Goal: Go to known website: Access a specific website the user already knows

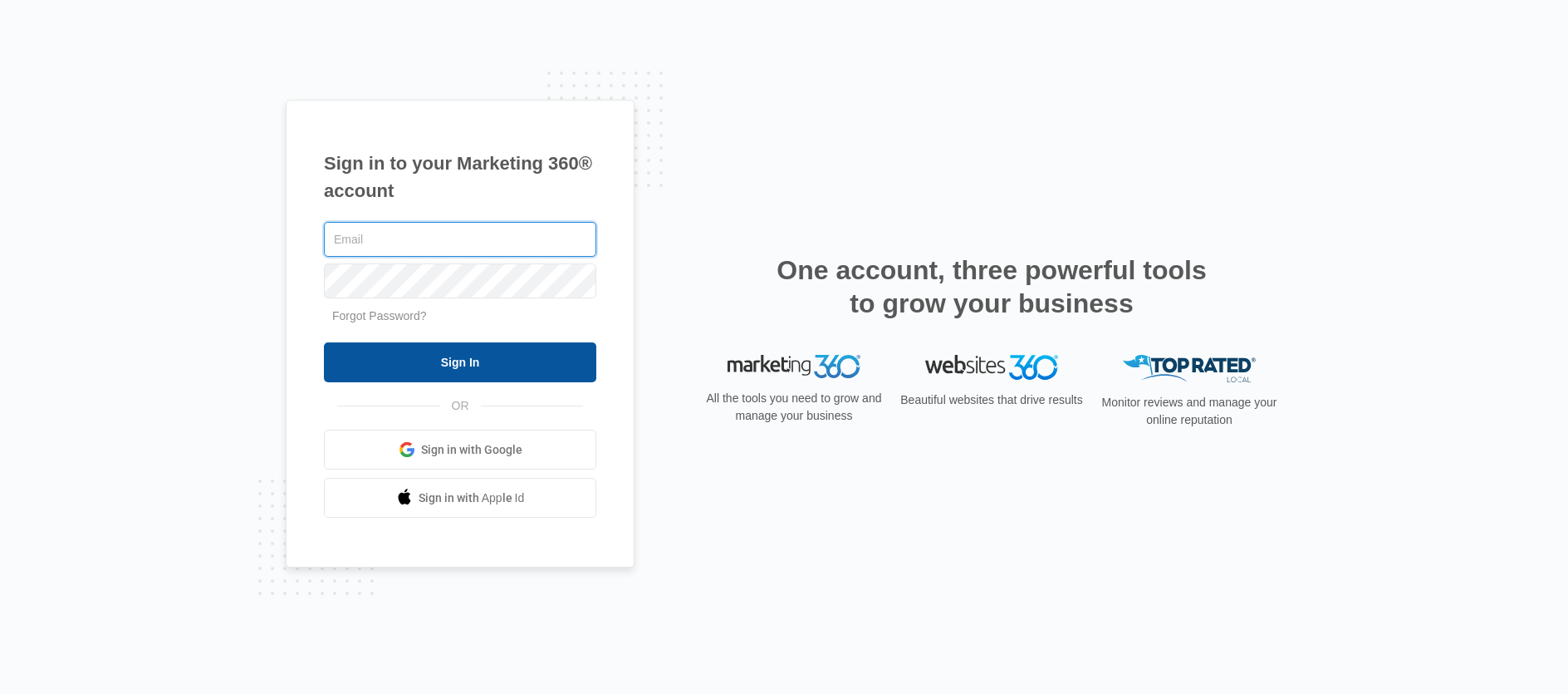
type input "[PERSON_NAME][EMAIL_ADDRESS][PERSON_NAME][DOMAIN_NAME]"
click at [476, 359] on input "Sign In" at bounding box center [460, 362] width 273 height 40
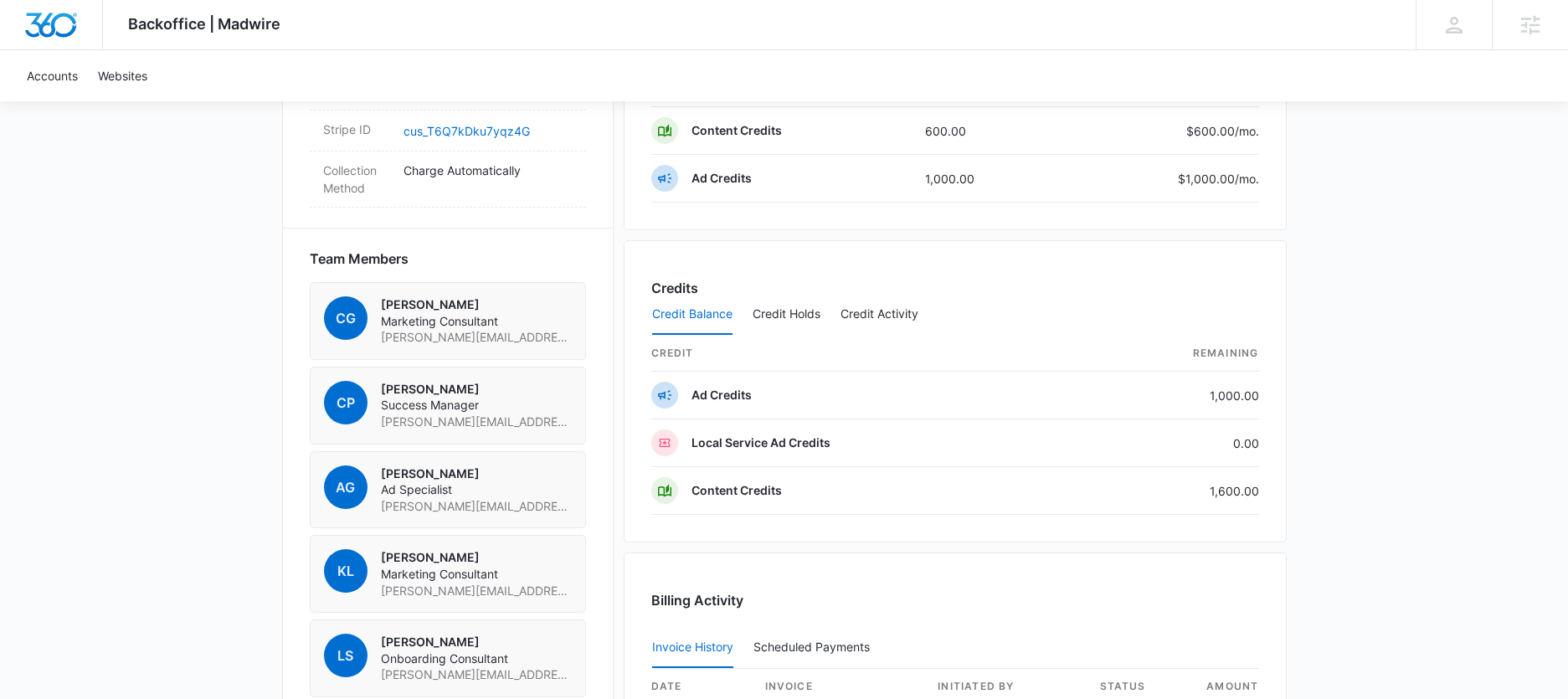
scroll to position [444, 0]
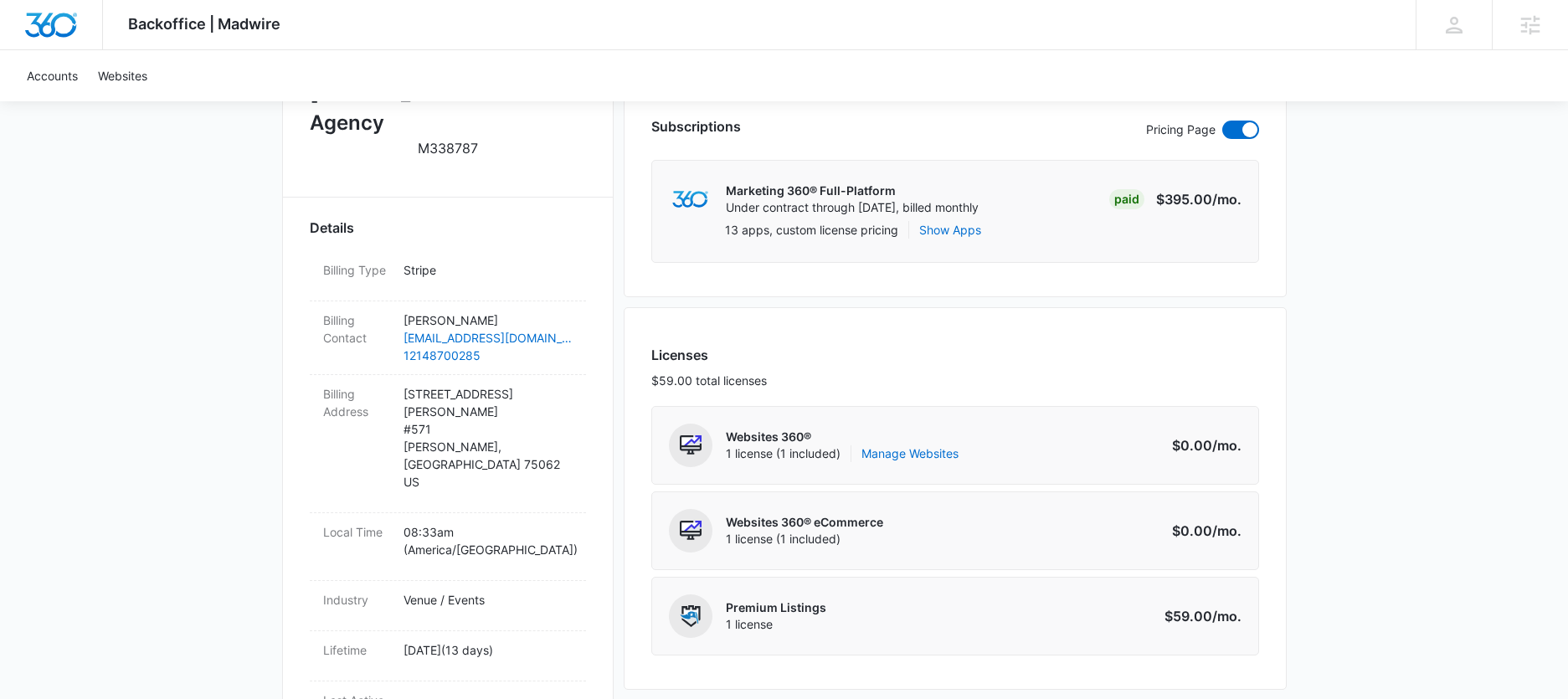
click at [463, 138] on p "M338787" at bounding box center [447, 148] width 60 height 20
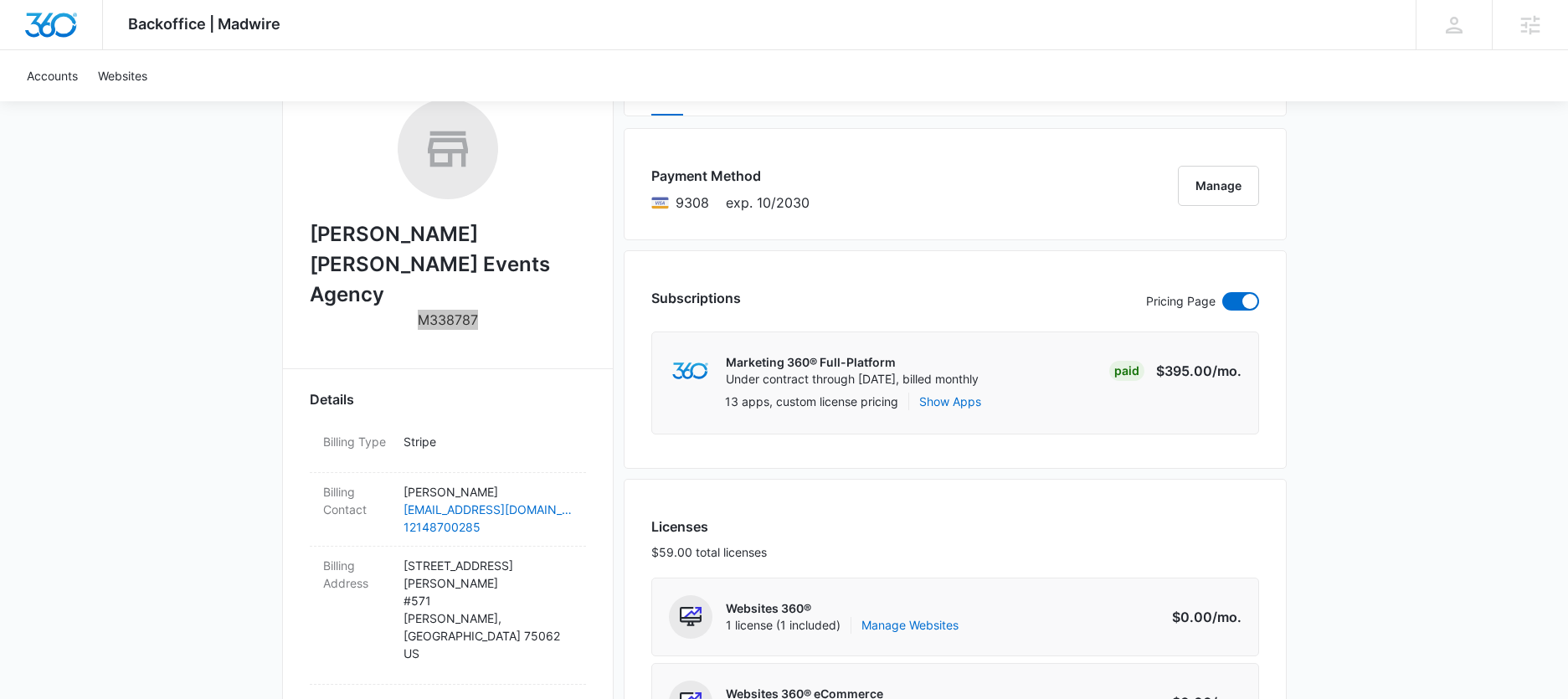
scroll to position [0, 0]
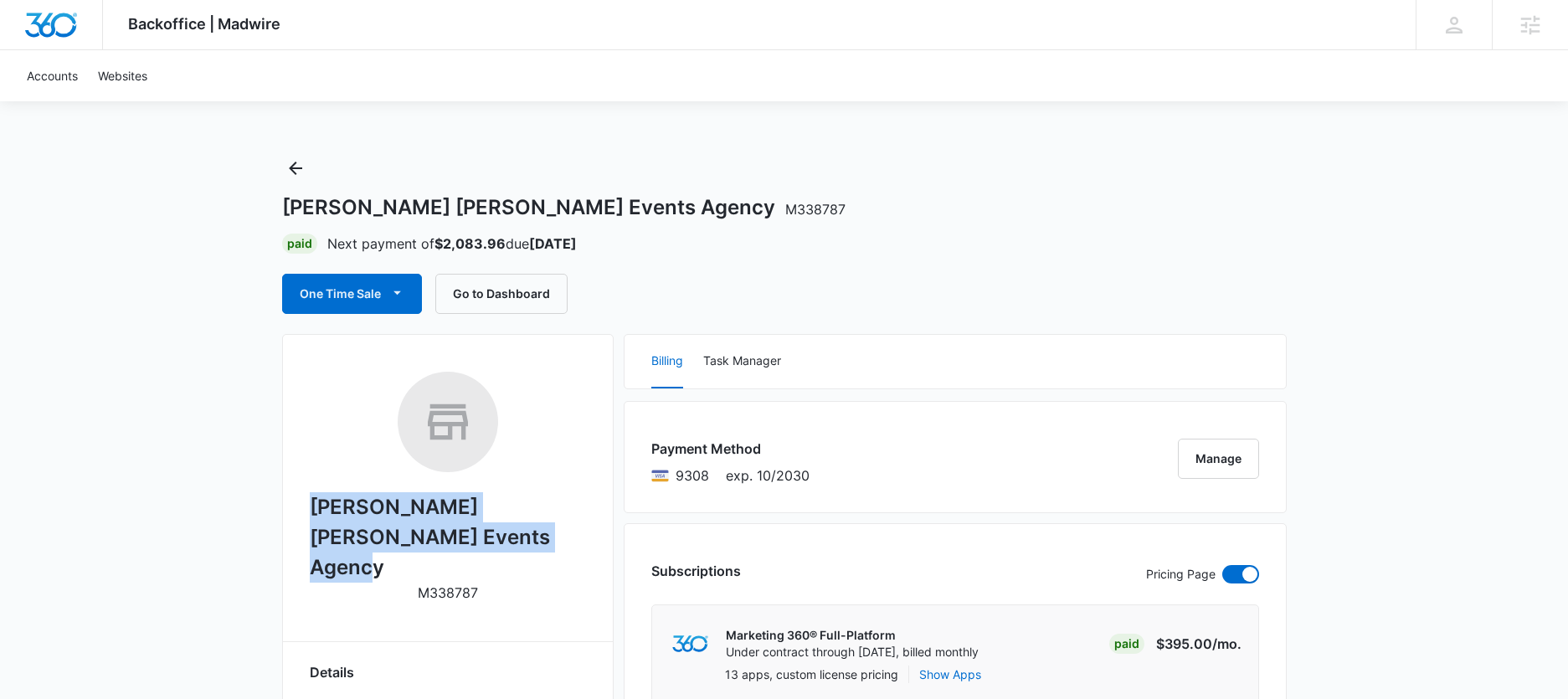
drag, startPoint x: 457, startPoint y: 538, endPoint x: 273, endPoint y: 510, distance: 186.1
copy h2 "Pearlman Bouvier Rodriguez Events Agency"
